Goal: Information Seeking & Learning: Learn about a topic

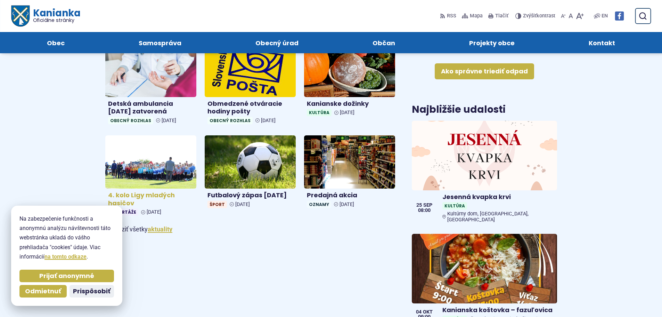
scroll to position [313, 0]
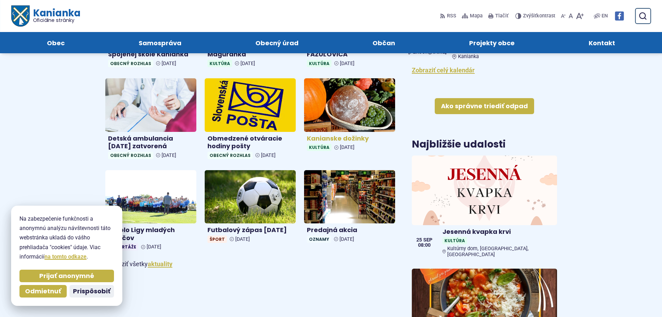
click at [330, 139] on h4 "Kanianske dožinky" at bounding box center [350, 139] width 86 height 8
click at [361, 125] on img at bounding box center [349, 105] width 105 height 62
click at [351, 132] on link "Kanianske dožinky Kultúra 21. sep 2025" at bounding box center [349, 115] width 91 height 75
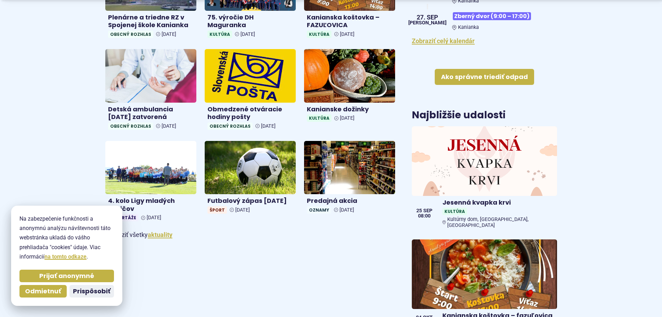
scroll to position [382, 0]
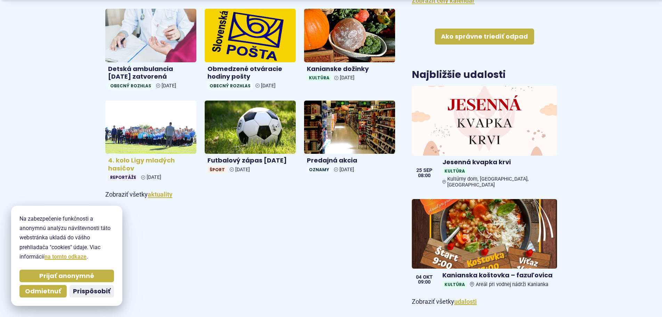
click at [161, 142] on img at bounding box center [150, 127] width 105 height 62
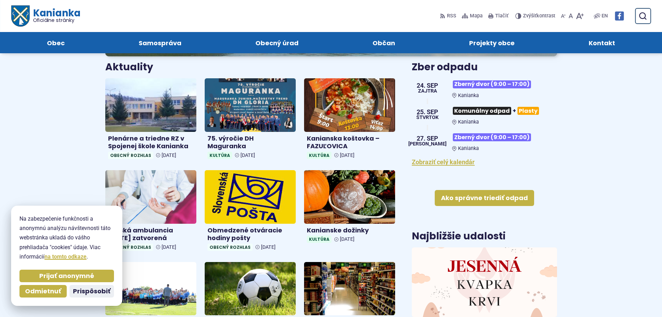
scroll to position [209, 0]
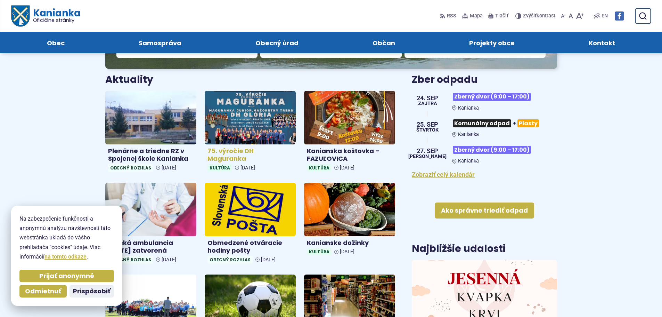
click at [259, 152] on h4 "75. výročie DH Maguranka" at bounding box center [251, 155] width 86 height 16
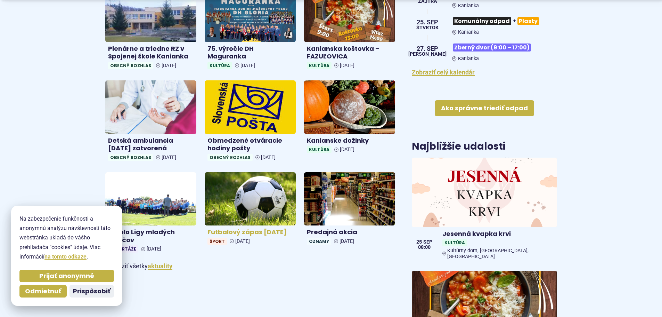
scroll to position [313, 0]
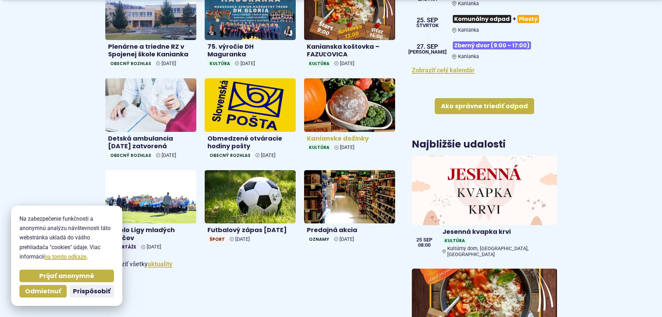
click at [341, 140] on h4 "Kanianske dožinky" at bounding box center [350, 139] width 86 height 8
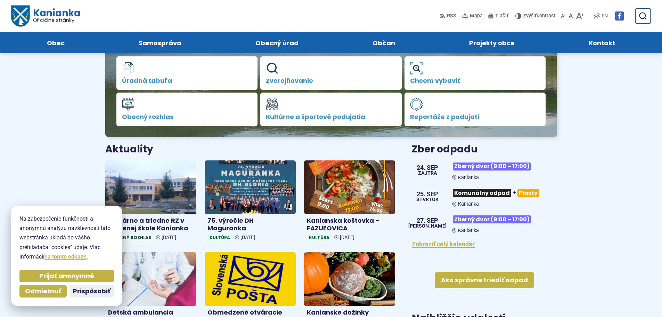
scroll to position [174, 0]
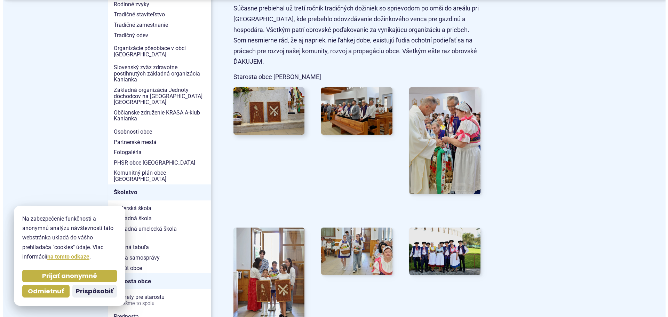
scroll to position [243, 0]
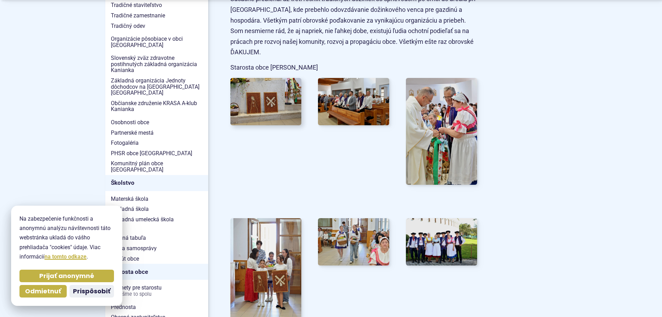
click at [273, 106] on img at bounding box center [266, 101] width 78 height 52
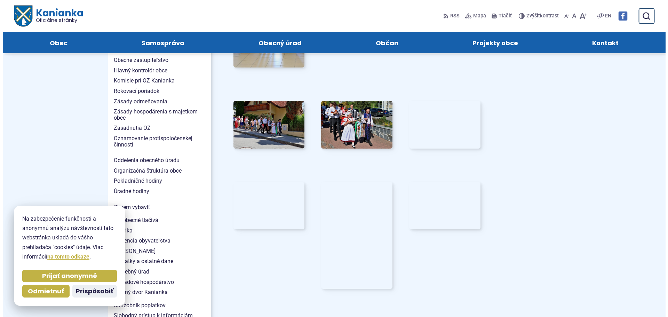
scroll to position [487, 0]
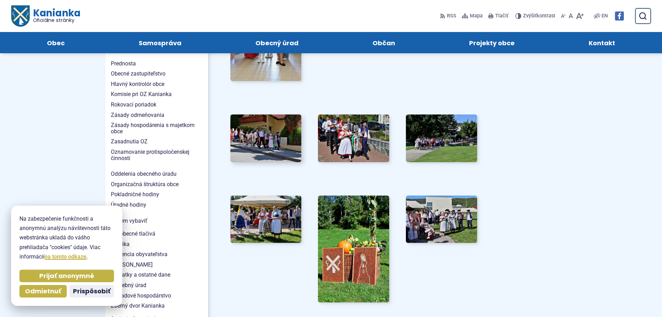
click at [277, 138] on img at bounding box center [266, 138] width 78 height 52
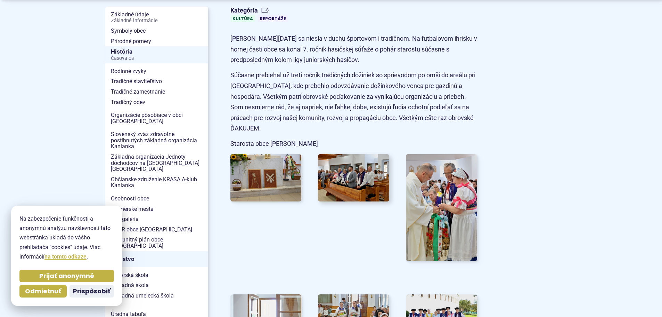
scroll to position [174, 0]
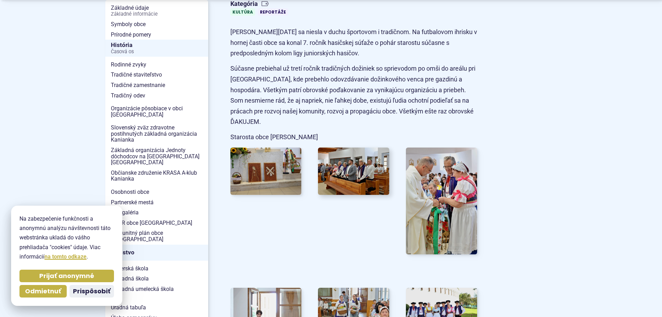
click at [359, 172] on img at bounding box center [354, 171] width 78 height 52
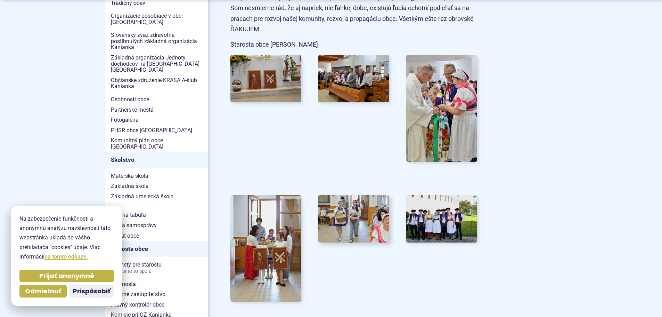
scroll to position [313, 0]
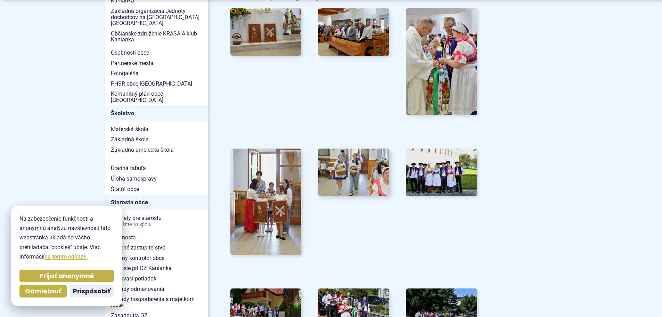
click at [350, 168] on img at bounding box center [354, 172] width 78 height 52
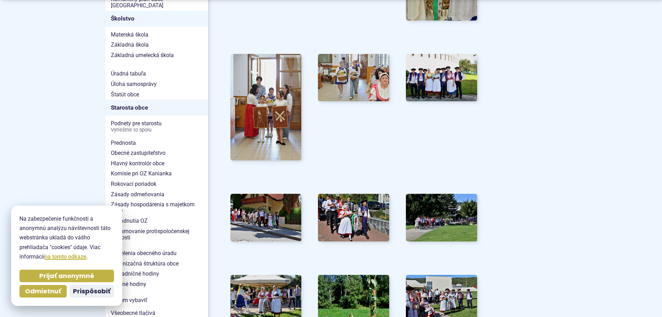
scroll to position [417, 0]
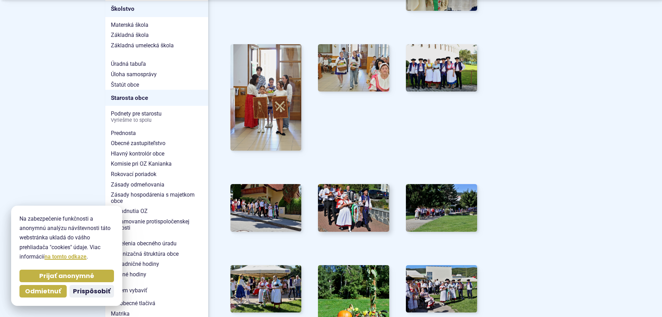
click at [374, 206] on img at bounding box center [354, 208] width 78 height 52
click at [429, 222] on img at bounding box center [442, 208] width 78 height 52
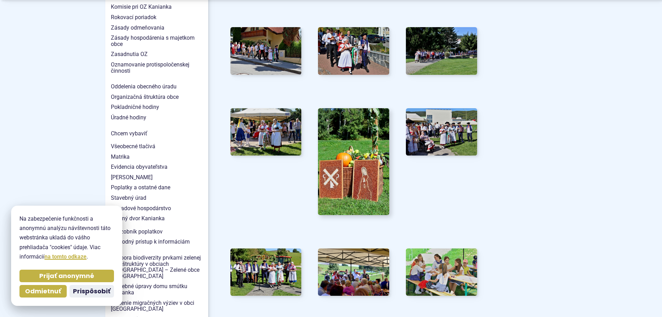
scroll to position [591, 0]
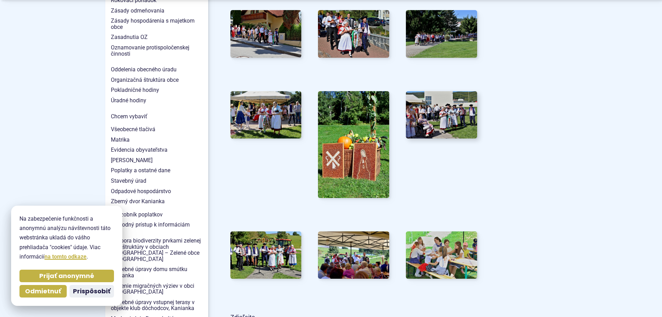
click at [432, 129] on img at bounding box center [442, 115] width 78 height 52
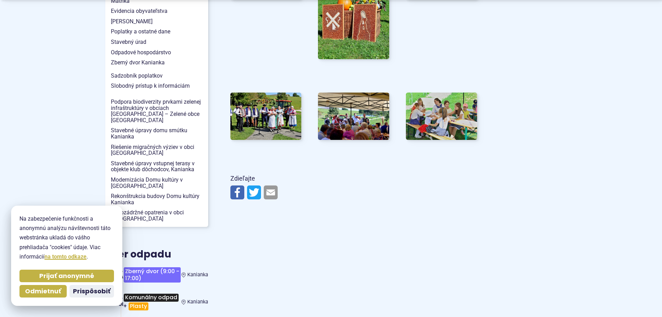
scroll to position [730, 0]
click at [357, 121] on img at bounding box center [354, 116] width 78 height 52
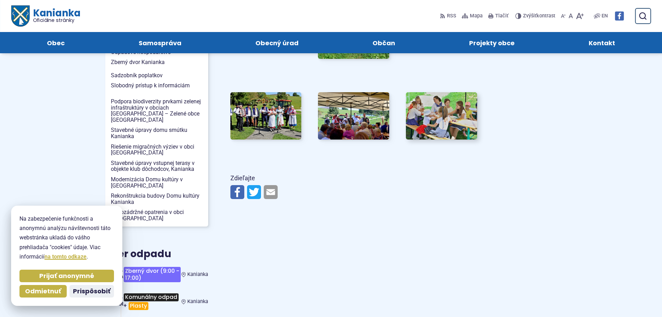
click at [439, 131] on img at bounding box center [442, 116] width 78 height 52
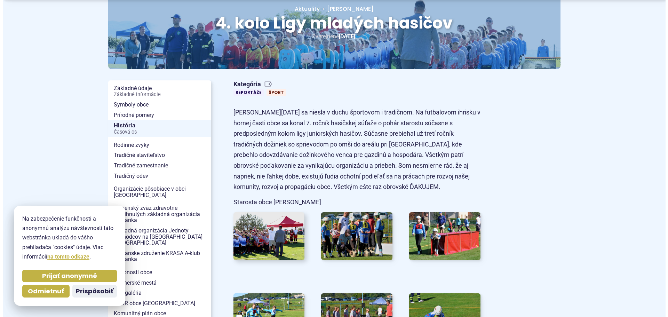
scroll to position [104, 0]
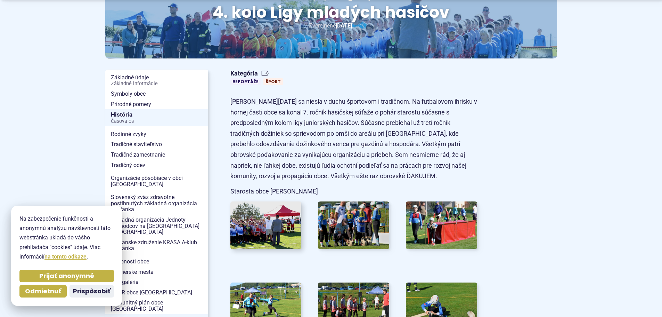
click at [280, 224] on img at bounding box center [266, 225] width 78 height 52
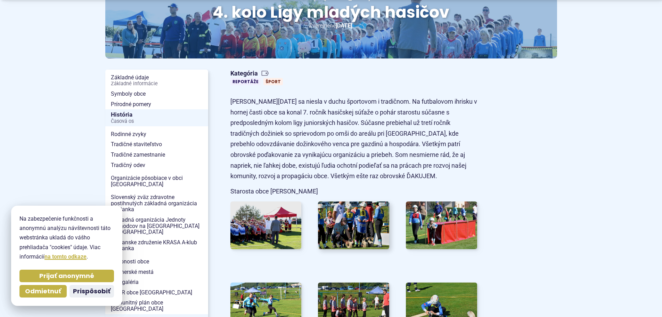
click at [356, 229] on img at bounding box center [354, 225] width 78 height 52
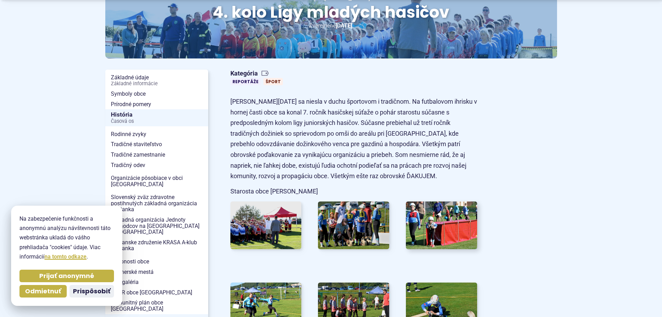
click at [439, 229] on img at bounding box center [442, 225] width 78 height 52
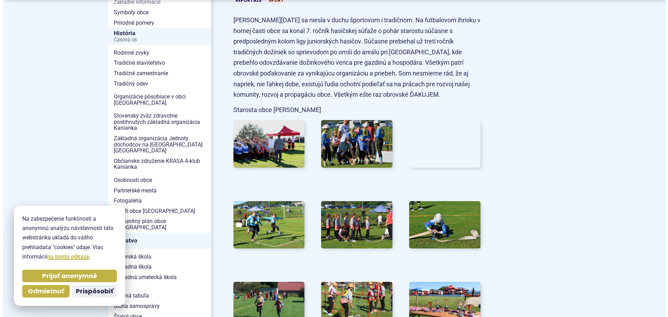
scroll to position [209, 0]
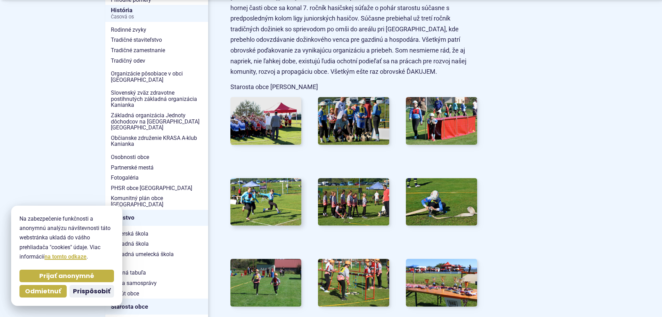
click at [276, 208] on img at bounding box center [266, 202] width 78 height 52
click at [343, 210] on img at bounding box center [354, 202] width 78 height 52
click at [434, 193] on img at bounding box center [442, 202] width 78 height 52
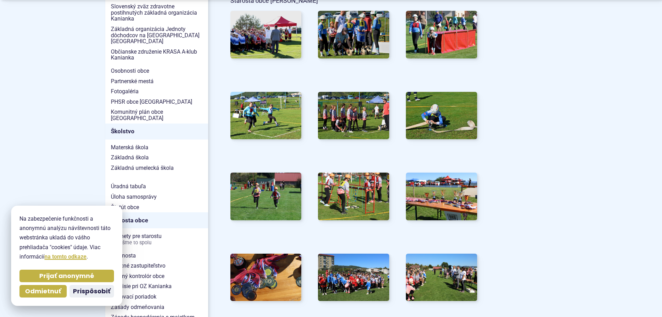
scroll to position [313, 0]
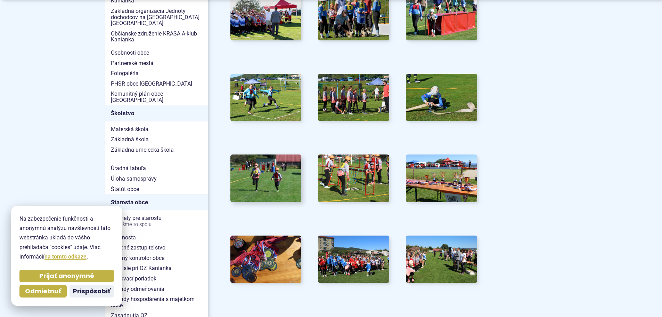
click at [276, 176] on img at bounding box center [266, 178] width 78 height 52
click at [352, 188] on img at bounding box center [354, 178] width 78 height 52
click at [445, 179] on img at bounding box center [442, 178] width 78 height 52
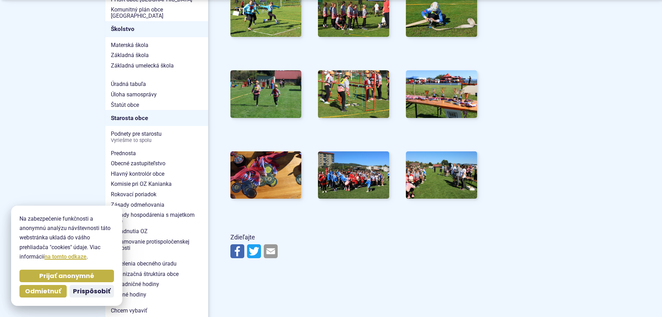
scroll to position [417, 0]
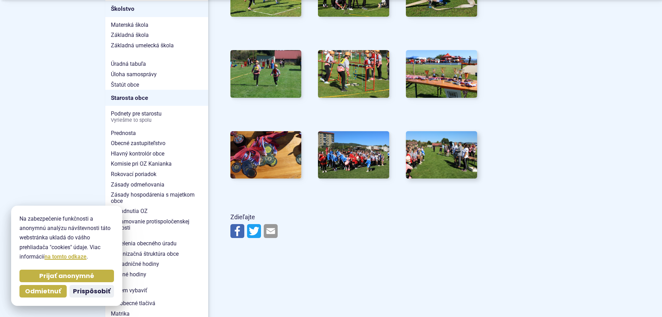
click at [441, 168] on img at bounding box center [442, 155] width 78 height 52
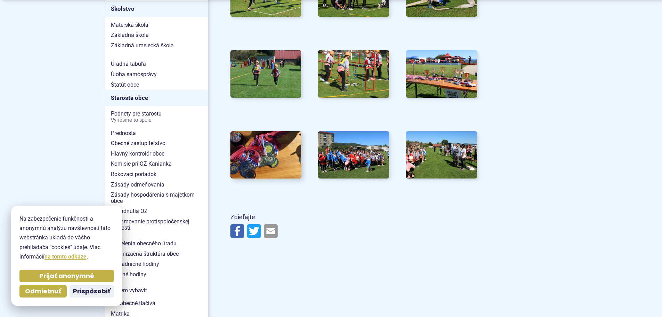
click at [286, 154] on img at bounding box center [266, 155] width 78 height 52
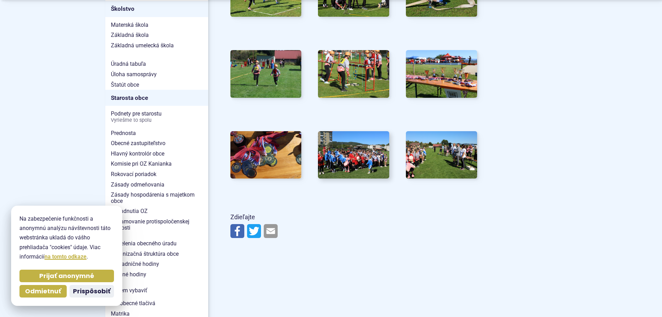
click at [359, 150] on img at bounding box center [354, 155] width 78 height 52
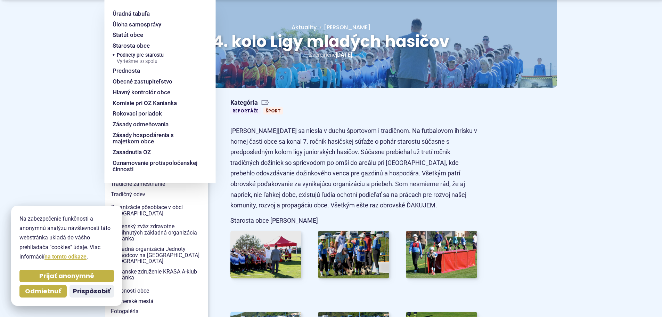
scroll to position [104, 0]
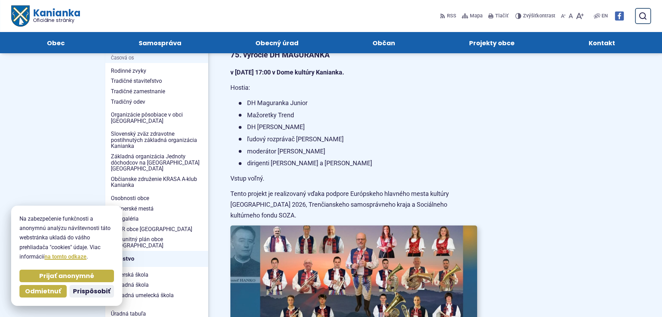
scroll to position [139, 0]
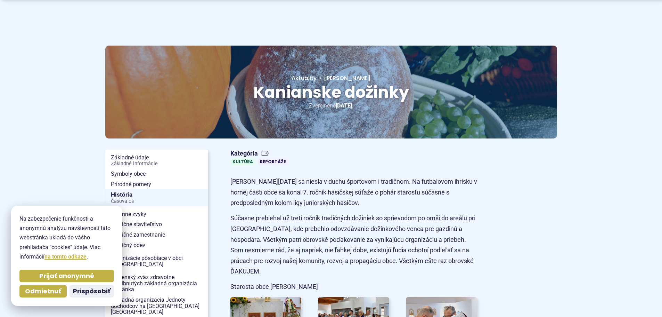
scroll to position [35, 0]
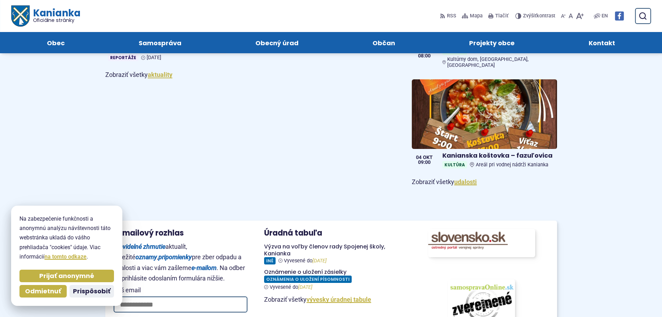
scroll to position [487, 0]
